Goal: Information Seeking & Learning: Learn about a topic

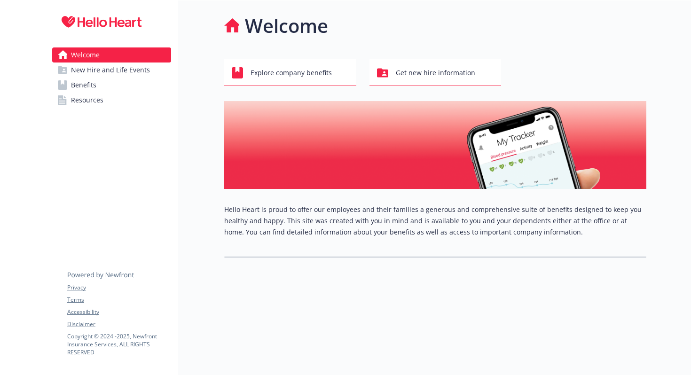
click at [85, 86] on span "Benefits" at bounding box center [83, 85] width 25 height 15
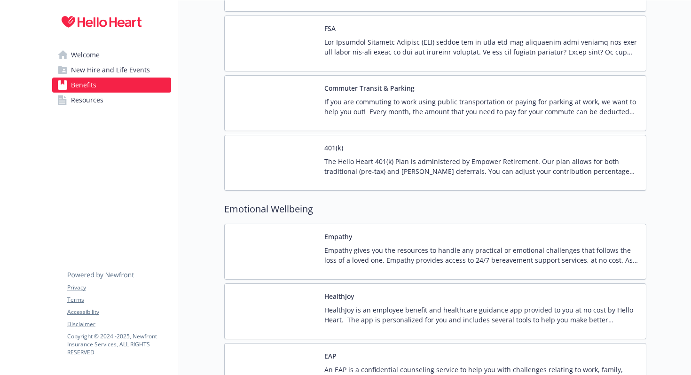
scroll to position [1157, 0]
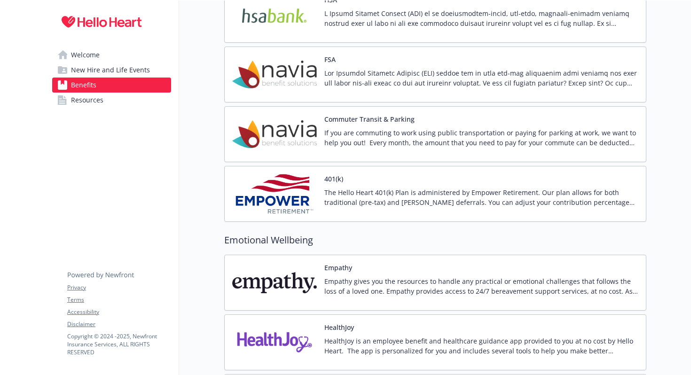
click at [362, 200] on p "The Hello Heart 401(k) Plan is administered by Empower Retirement. Our plan all…" at bounding box center [481, 198] width 314 height 20
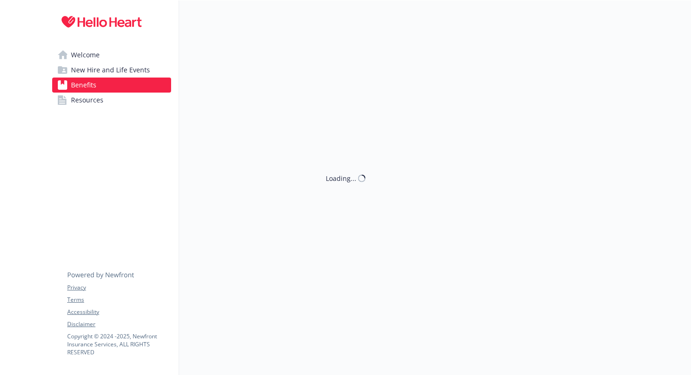
scroll to position [1157, 0]
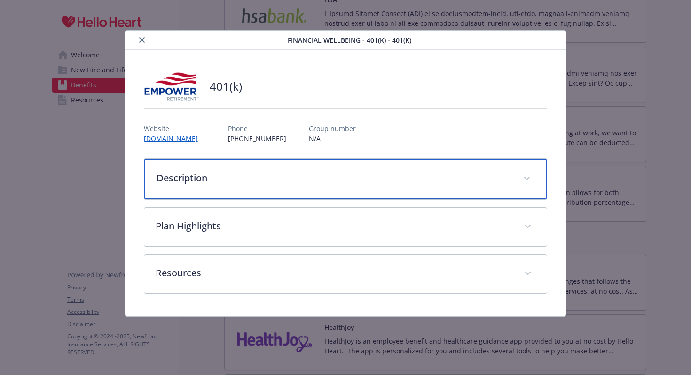
click at [190, 187] on div "Description" at bounding box center [345, 179] width 403 height 40
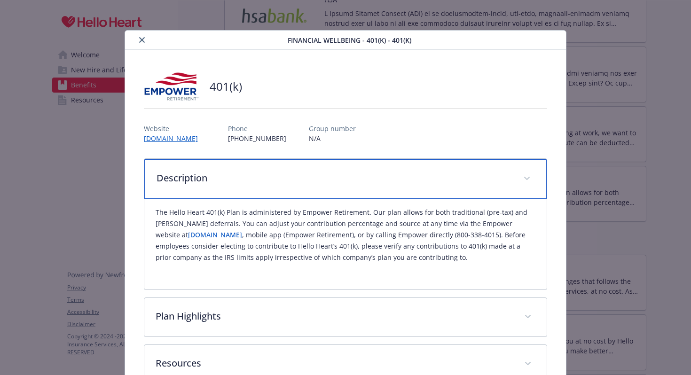
scroll to position [62, 0]
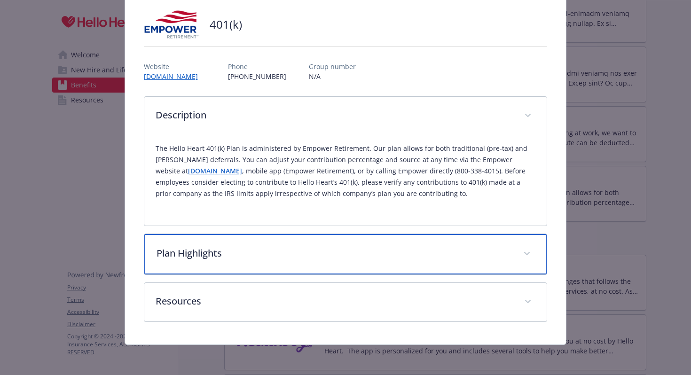
click at [219, 258] on p "Plan Highlights" at bounding box center [335, 253] width 356 height 14
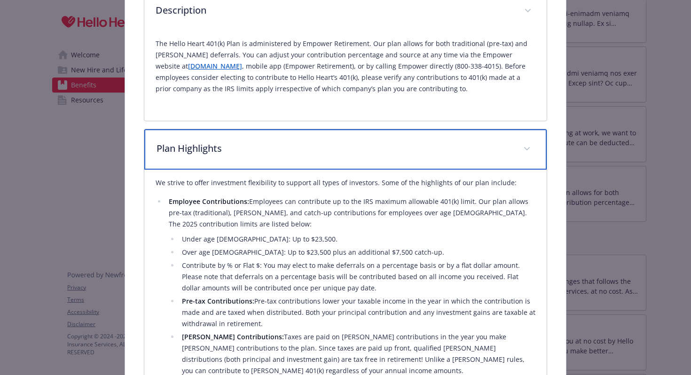
scroll to position [241, 0]
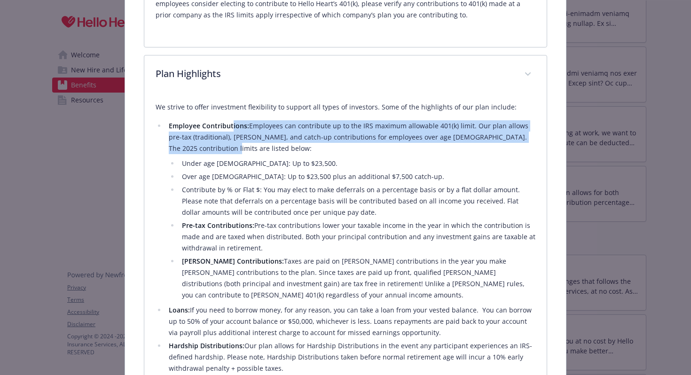
drag, startPoint x: 231, startPoint y: 129, endPoint x: 235, endPoint y: 144, distance: 16.0
click at [235, 144] on li "Employee Contributions: Employees can contribute up to the IRS maximum allowabl…" at bounding box center [351, 210] width 370 height 181
drag, startPoint x: 250, startPoint y: 125, endPoint x: 250, endPoint y: 148, distance: 23.5
click at [251, 148] on li "Employee Contributions: Employees can contribute up to the IRS maximum allowabl…" at bounding box center [351, 210] width 370 height 181
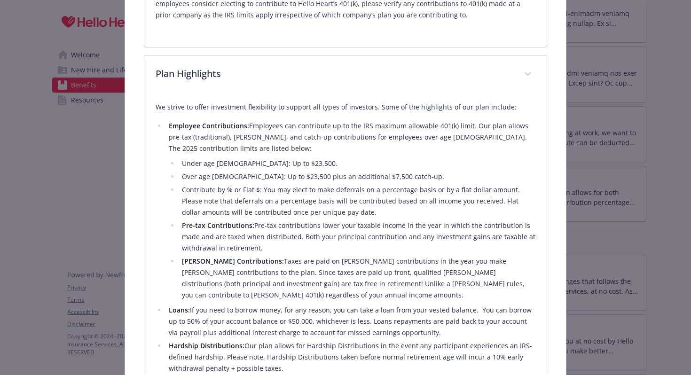
click at [277, 155] on li "Employee Contributions: Employees can contribute up to the IRS maximum allowabl…" at bounding box center [351, 210] width 370 height 181
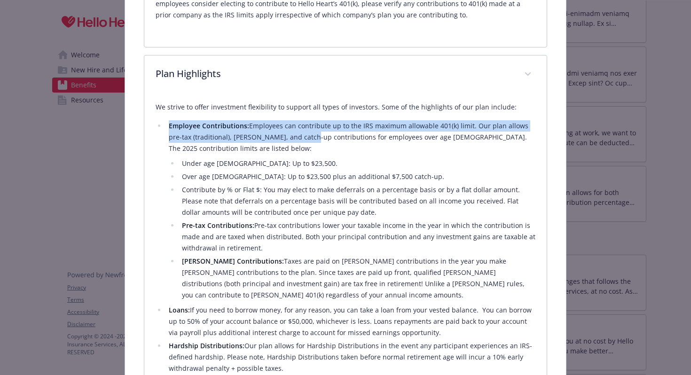
drag, startPoint x: 291, startPoint y: 131, endPoint x: 293, endPoint y: 142, distance: 11.1
click at [293, 142] on li "Employee Contributions: Employees can contribute up to the IRS maximum allowabl…" at bounding box center [351, 210] width 370 height 181
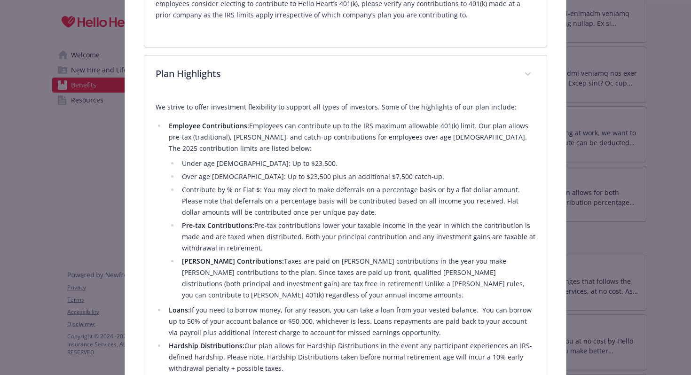
click at [308, 146] on li "Employee Contributions: Employees can contribute up to the IRS maximum allowabl…" at bounding box center [351, 210] width 370 height 181
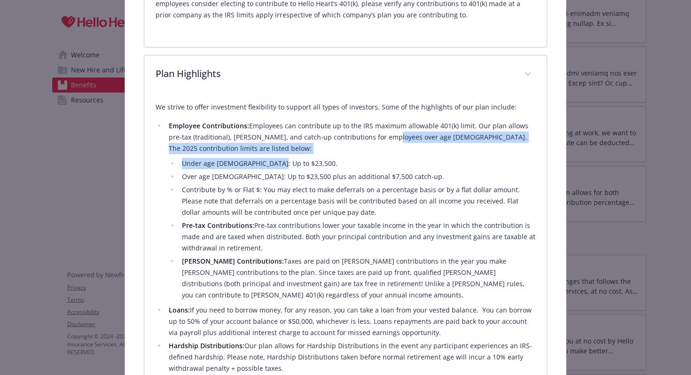
drag, startPoint x: 370, startPoint y: 135, endPoint x: 373, endPoint y: 164, distance: 29.2
click at [374, 164] on li "Employee Contributions: Employees can contribute up to the IRS maximum allowabl…" at bounding box center [351, 210] width 370 height 181
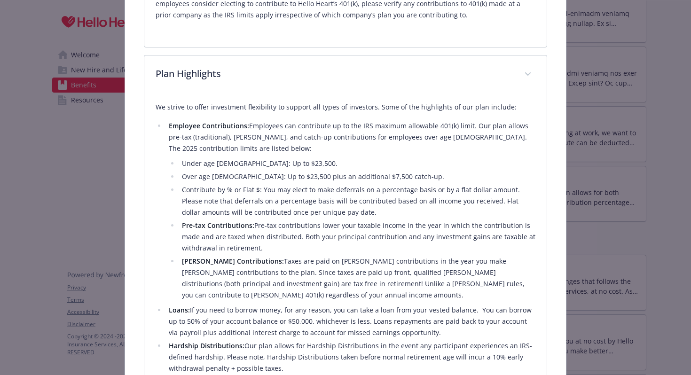
click at [332, 235] on li "Pre-tax Contributions: Pre-tax contributions lower your taxable income in the y…" at bounding box center [357, 237] width 357 height 34
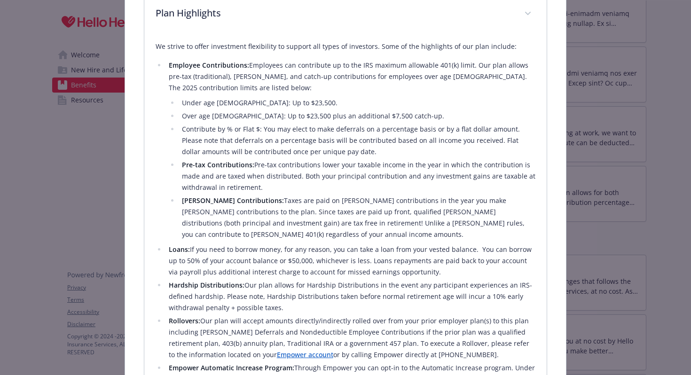
scroll to position [303, 0]
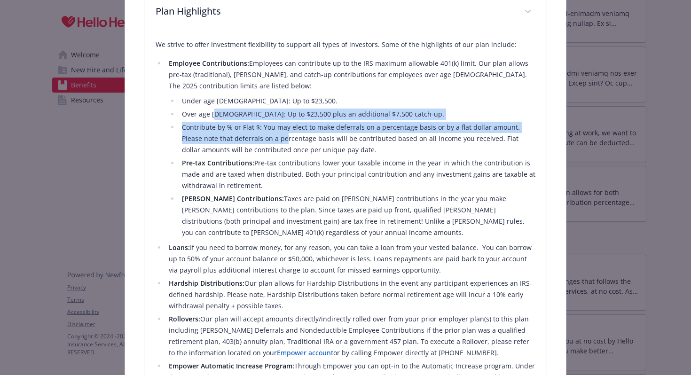
drag, startPoint x: 213, startPoint y: 113, endPoint x: 262, endPoint y: 138, distance: 54.7
click at [262, 138] on ul "Under age [DEMOGRAPHIC_DATA]: Up to $23,500. Over age [DEMOGRAPHIC_DATA]: Up to…" at bounding box center [352, 166] width 367 height 143
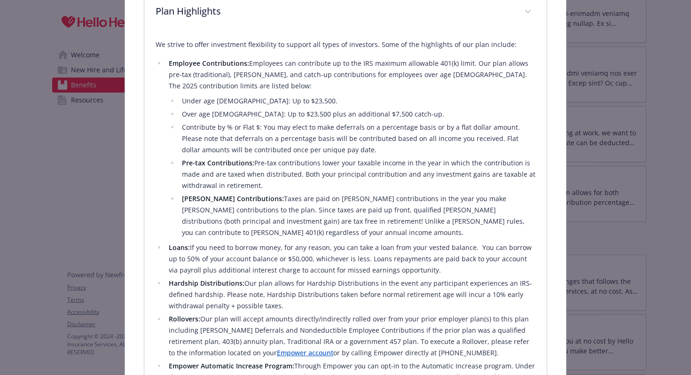
click at [272, 165] on li "Pre-tax Contributions: Pre-tax contributions lower your taxable income in the y…" at bounding box center [357, 174] width 357 height 34
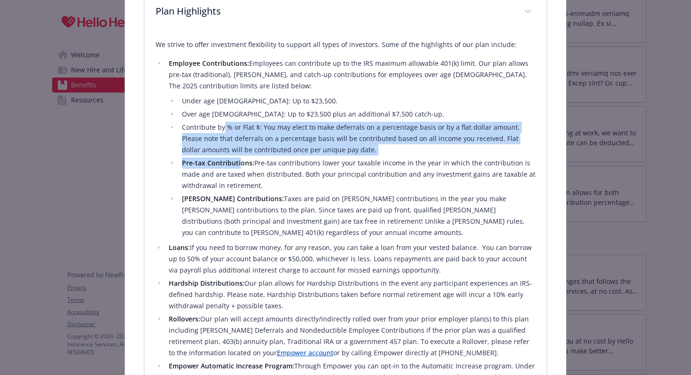
drag, startPoint x: 222, startPoint y: 129, endPoint x: 238, endPoint y: 159, distance: 34.3
click at [238, 159] on ul "Under age [DEMOGRAPHIC_DATA]: Up to $23,500. Over age [DEMOGRAPHIC_DATA]: Up to…" at bounding box center [352, 166] width 367 height 143
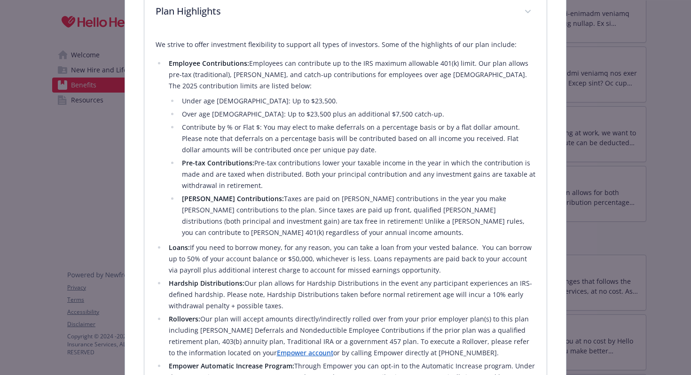
click at [244, 185] on li "Pre-tax Contributions: Pre-tax contributions lower your taxable income in the y…" at bounding box center [357, 174] width 357 height 34
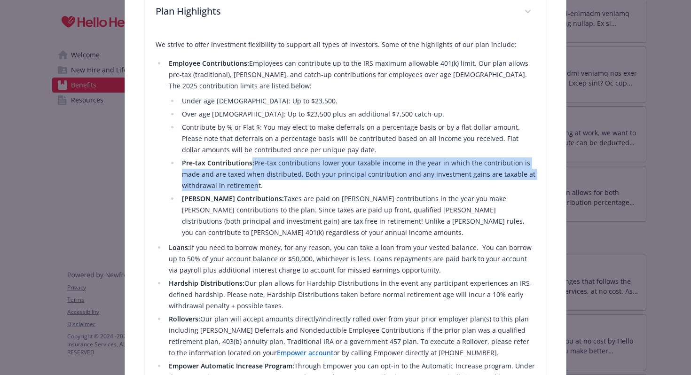
drag, startPoint x: 250, startPoint y: 164, endPoint x: 252, endPoint y: 190, distance: 26.9
click at [252, 190] on li "Pre-tax Contributions: Pre-tax contributions lower your taxable income in the y…" at bounding box center [357, 174] width 357 height 34
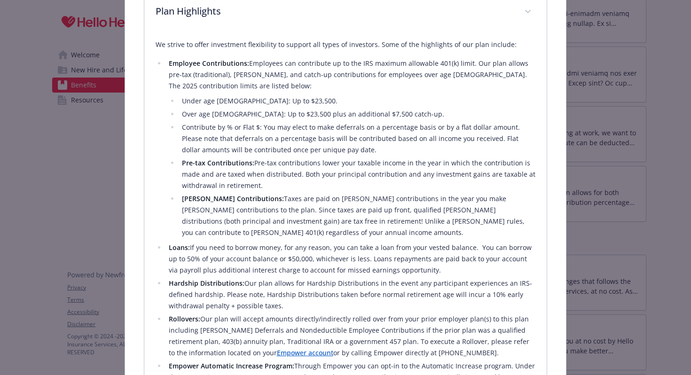
click at [283, 180] on li "Pre-tax Contributions: Pre-tax contributions lower your taxable income in the y…" at bounding box center [357, 174] width 357 height 34
drag, startPoint x: 268, startPoint y: 198, endPoint x: 269, endPoint y: 205, distance: 6.3
click at [269, 205] on li "[PERSON_NAME] Contributions: Taxes are paid on [PERSON_NAME] contributions in t…" at bounding box center [357, 215] width 357 height 45
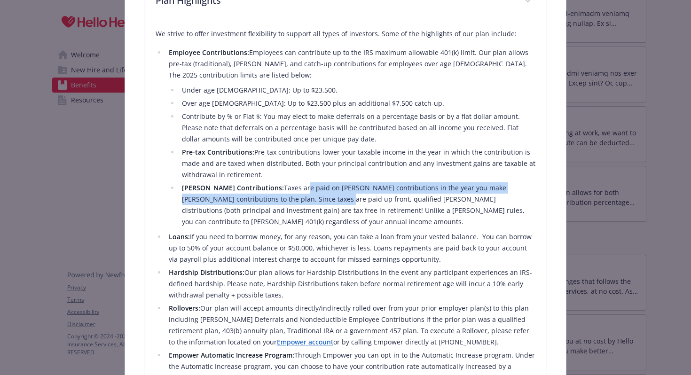
scroll to position [315, 0]
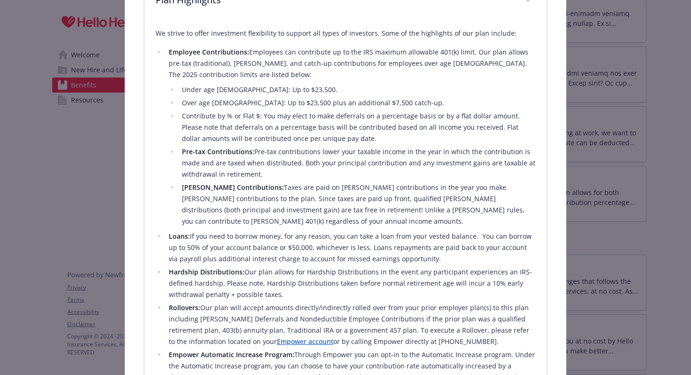
click at [292, 174] on li "Pre-tax Contributions: Pre-tax contributions lower your taxable income in the y…" at bounding box center [357, 163] width 357 height 34
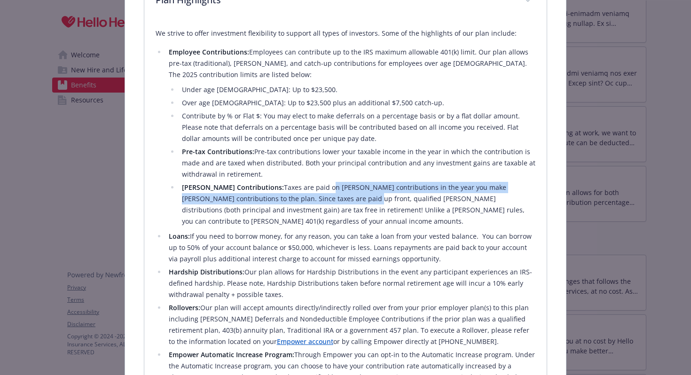
drag, startPoint x: 291, startPoint y: 189, endPoint x: 290, endPoint y: 194, distance: 5.4
click at [291, 195] on li "[PERSON_NAME] Contributions: Taxes are paid on [PERSON_NAME] contributions in t…" at bounding box center [357, 204] width 357 height 45
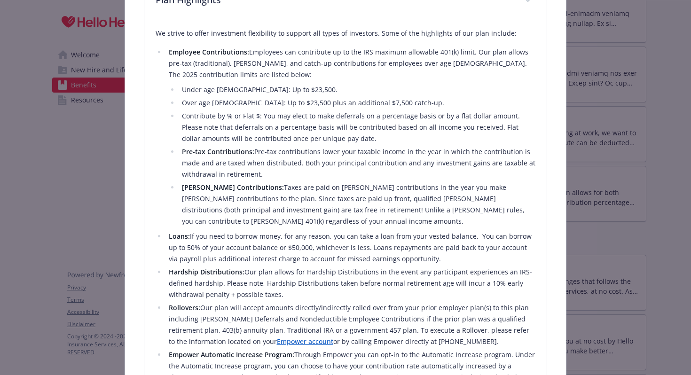
click at [269, 190] on li "[PERSON_NAME] Contributions: Taxes are paid on [PERSON_NAME] contributions in t…" at bounding box center [357, 204] width 357 height 45
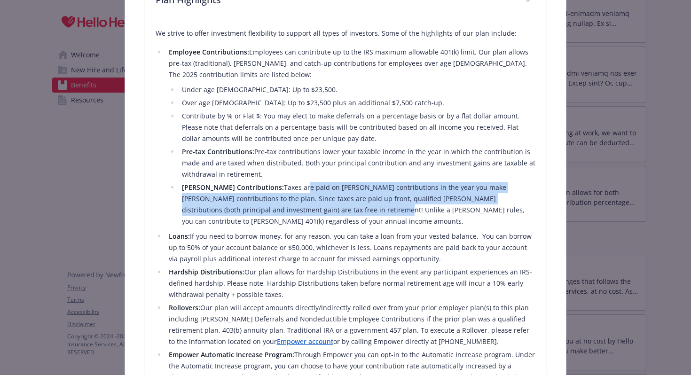
drag, startPoint x: 269, startPoint y: 190, endPoint x: 282, endPoint y: 211, distance: 24.3
click at [283, 211] on li "[PERSON_NAME] Contributions: Taxes are paid on [PERSON_NAME] contributions in t…" at bounding box center [357, 204] width 357 height 45
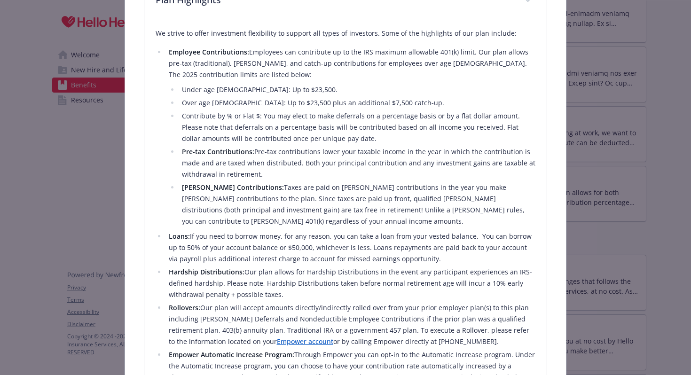
click at [291, 244] on li "Loans: If you need to borrow money, for any reason, you can take a loan from yo…" at bounding box center [351, 248] width 370 height 34
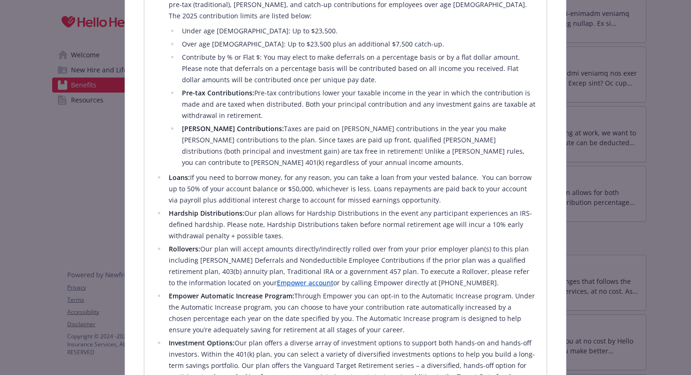
scroll to position [375, 0]
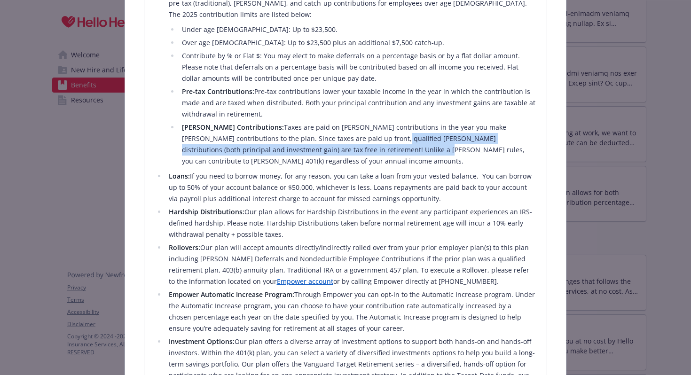
drag, startPoint x: 321, startPoint y: 138, endPoint x: 328, endPoint y: 150, distance: 13.9
click at [328, 150] on li "[PERSON_NAME] Contributions: Taxes are paid on [PERSON_NAME] contributions in t…" at bounding box center [357, 144] width 357 height 45
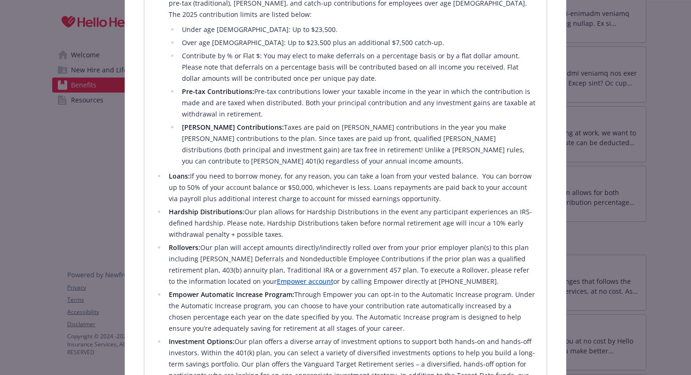
click at [335, 182] on li "Loans: If you need to borrow money, for any reason, you can take a loan from yo…" at bounding box center [351, 188] width 370 height 34
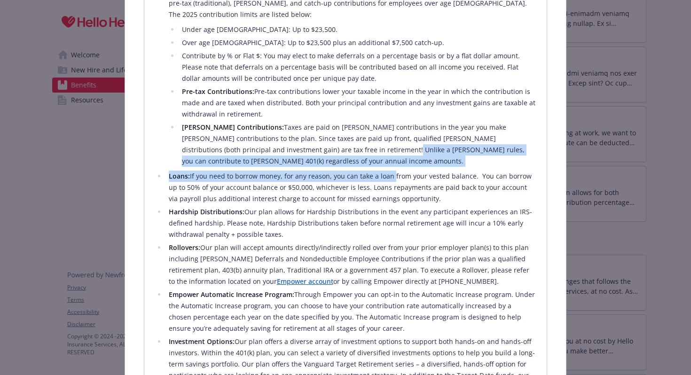
drag, startPoint x: 292, startPoint y: 149, endPoint x: 389, endPoint y: 160, distance: 97.6
click at [389, 160] on ul "Employee Contributions: Employees can contribute up to the IRS maximum allowabl…" at bounding box center [346, 258] width 380 height 545
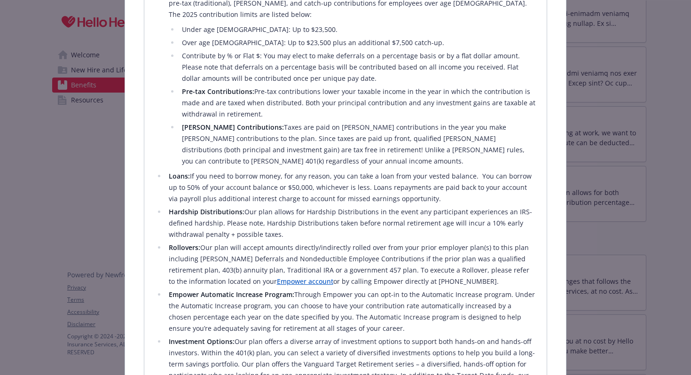
click at [354, 206] on li "Hardship Distributions: Our plan allows for Hardship Distributions in the event…" at bounding box center [351, 223] width 370 height 34
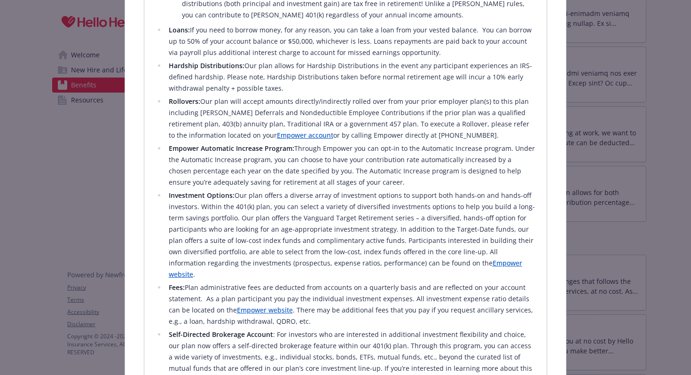
scroll to position [521, 0]
drag, startPoint x: 279, startPoint y: 134, endPoint x: 283, endPoint y: 140, distance: 6.9
click at [282, 143] on strong "Empower Automatic Increase Program:" at bounding box center [232, 147] width 126 height 9
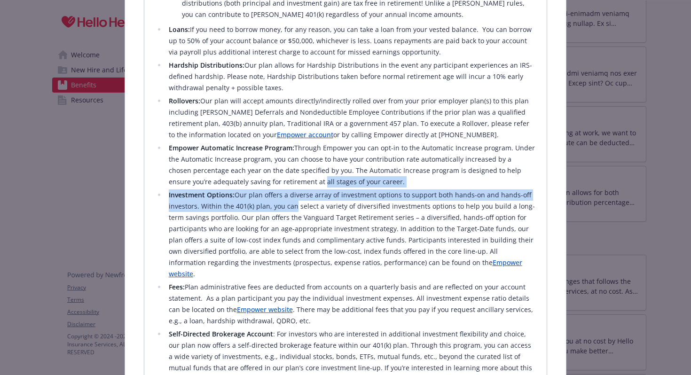
drag, startPoint x: 277, startPoint y: 173, endPoint x: 289, endPoint y: 196, distance: 26.3
click at [290, 196] on ul "Employee Contributions: Employees can contribute up to the IRS maximum allowabl…" at bounding box center [346, 112] width 380 height 545
click at [289, 196] on li "Investment Options: Our plan offers a diverse array of investment options to su…" at bounding box center [351, 234] width 370 height 90
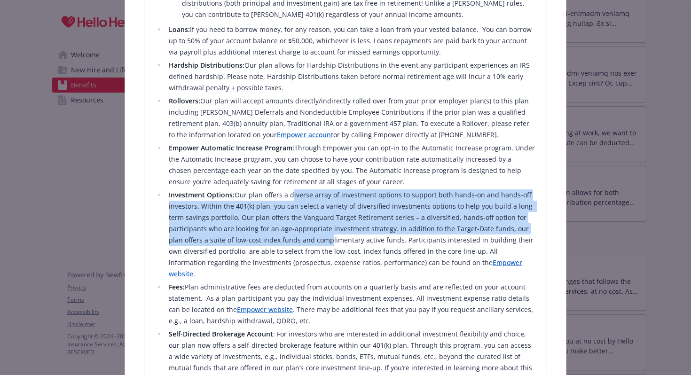
drag, startPoint x: 289, startPoint y: 185, endPoint x: 310, endPoint y: 230, distance: 50.3
click at [310, 230] on li "Investment Options: Our plan offers a diverse array of investment options to su…" at bounding box center [351, 234] width 370 height 90
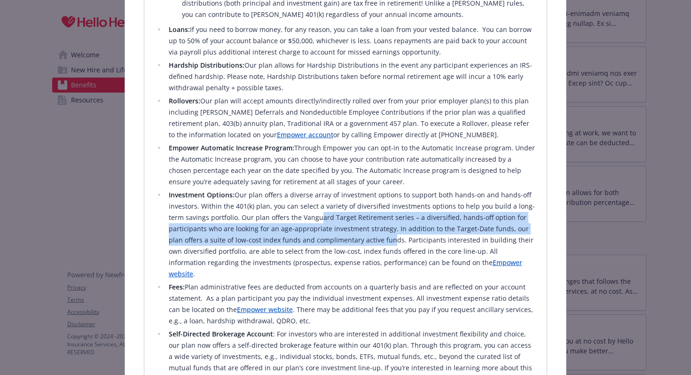
drag, startPoint x: 315, startPoint y: 206, endPoint x: 367, endPoint y: 233, distance: 58.9
click at [367, 233] on li "Investment Options: Our plan offers a diverse array of investment options to su…" at bounding box center [351, 234] width 370 height 90
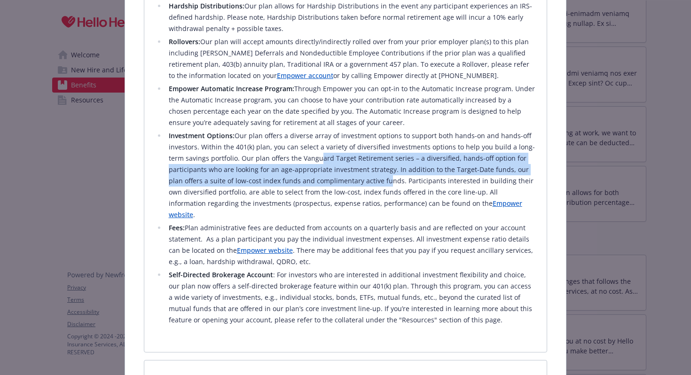
scroll to position [586, 0]
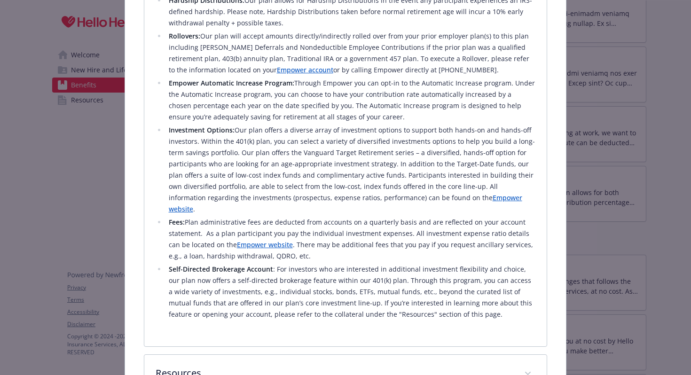
click at [383, 264] on li "Self-Directed Brokerage Account : For investors who are interested in additiona…" at bounding box center [351, 292] width 370 height 56
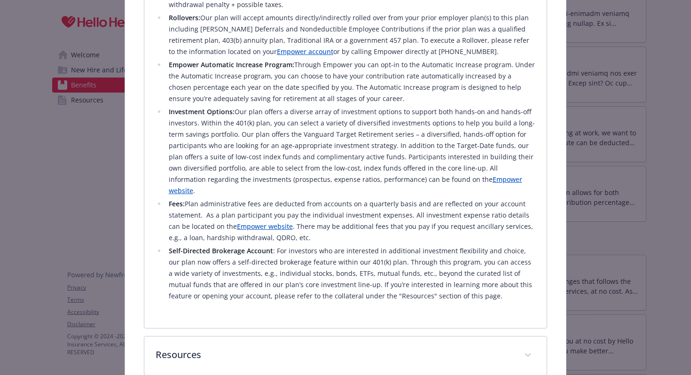
scroll to position [606, 0]
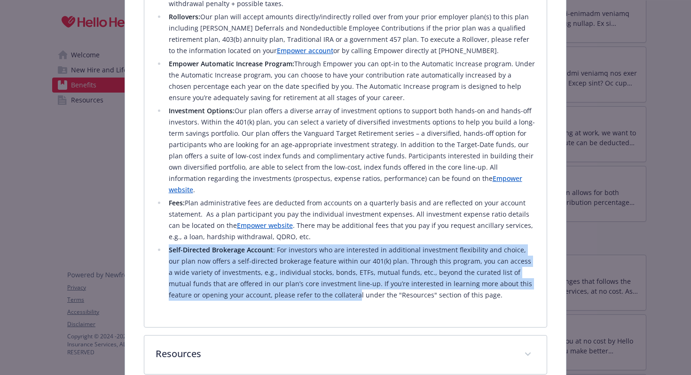
drag, startPoint x: 303, startPoint y: 220, endPoint x: 296, endPoint y: 275, distance: 55.9
click at [296, 275] on ul "Employee Contributions: Employees can contribute up to the IRS maximum allowabl…" at bounding box center [346, 28] width 380 height 545
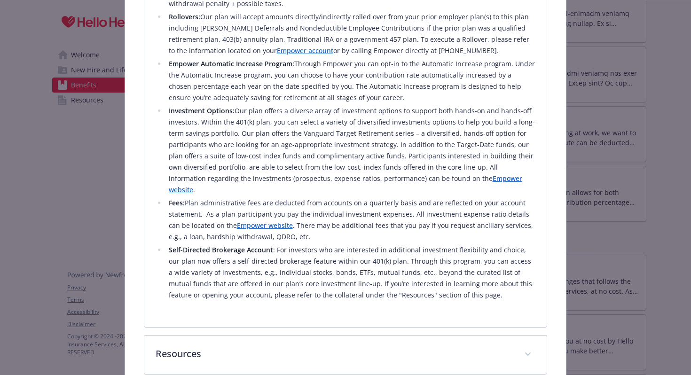
click at [355, 269] on li "Self-Directed Brokerage Account : For investors who are interested in additiona…" at bounding box center [351, 272] width 370 height 56
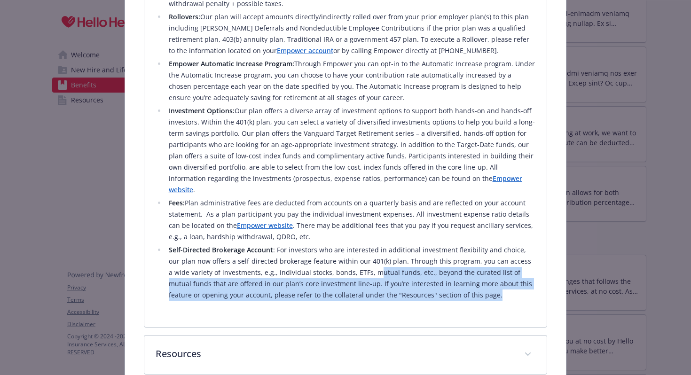
drag, startPoint x: 355, startPoint y: 247, endPoint x: 406, endPoint y: 279, distance: 60.0
click at [406, 279] on div "We strive to offer investment flexibility to support all types of investors. So…" at bounding box center [346, 22] width 380 height 587
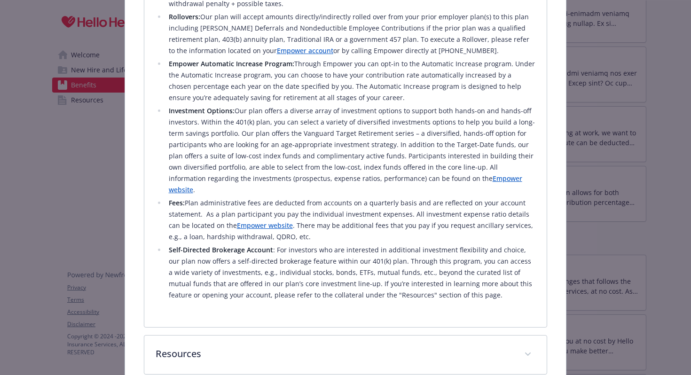
click at [370, 294] on div "We strive to offer investment flexibility to support all types of investors. So…" at bounding box center [345, 28] width 403 height 598
drag, startPoint x: 321, startPoint y: 273, endPoint x: 382, endPoint y: 276, distance: 61.7
click at [382, 276] on li "Self-Directed Brokerage Account : For investors who are interested in additiona…" at bounding box center [351, 272] width 370 height 56
click at [385, 278] on div "We strive to offer investment flexibility to support all types of investors. So…" at bounding box center [346, 22] width 380 height 587
drag, startPoint x: 323, startPoint y: 271, endPoint x: 467, endPoint y: 275, distance: 143.9
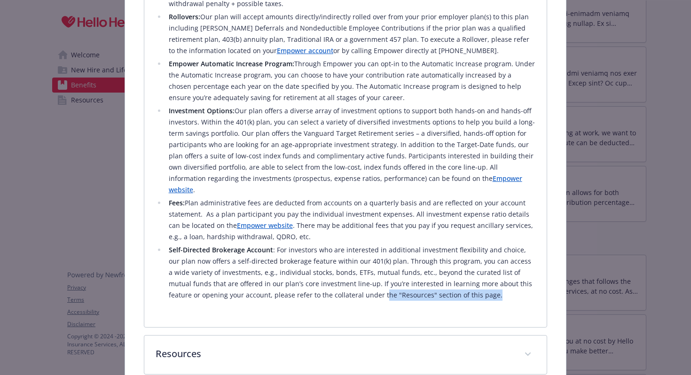
click at [467, 275] on li "Self-Directed Brokerage Account : For investors who are interested in additiona…" at bounding box center [351, 272] width 370 height 56
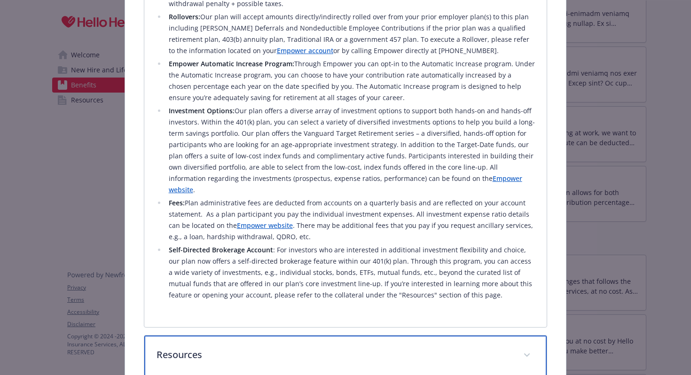
click at [185, 348] on p "Resources" at bounding box center [335, 355] width 356 height 14
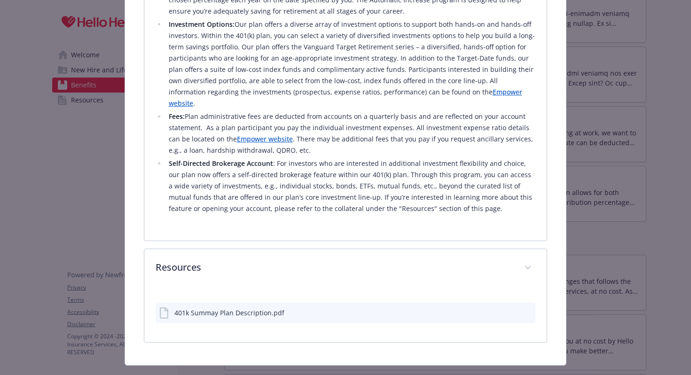
scroll to position [690, 0]
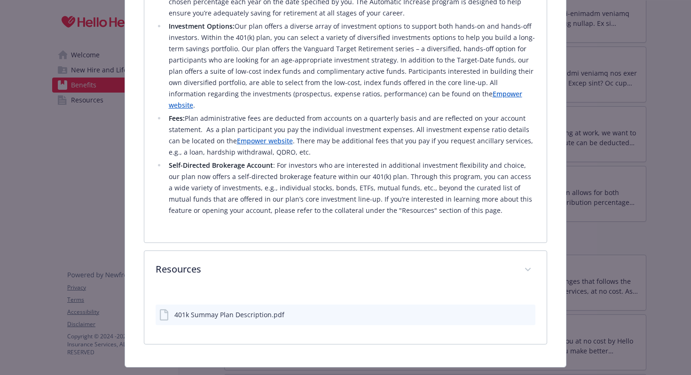
click at [199, 310] on div "401k Summay Plan Description.pdf" at bounding box center [229, 315] width 110 height 10
click at [511, 310] on icon "download file" at bounding box center [511, 313] width 6 height 6
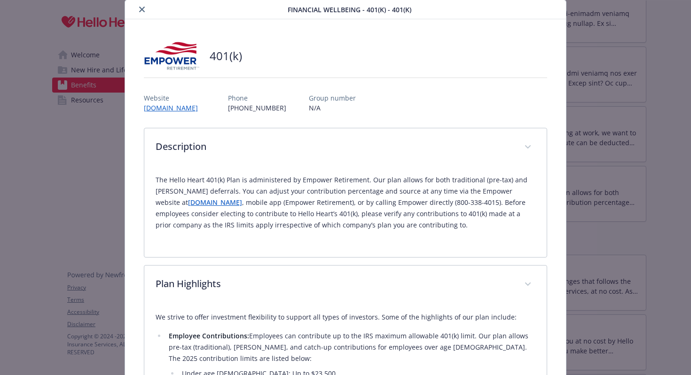
scroll to position [0, 0]
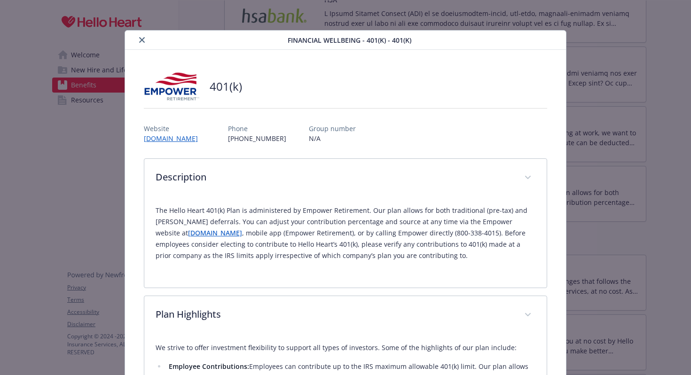
click at [143, 40] on icon "close" at bounding box center [142, 40] width 6 height 6
